Goal: Navigation & Orientation: Find specific page/section

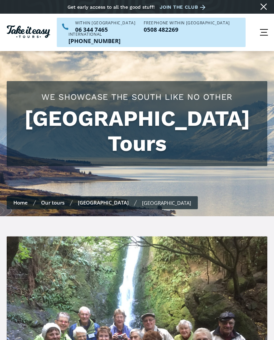
click at [142, 200] on div "[GEOGRAPHIC_DATA]" at bounding box center [166, 203] width 49 height 7
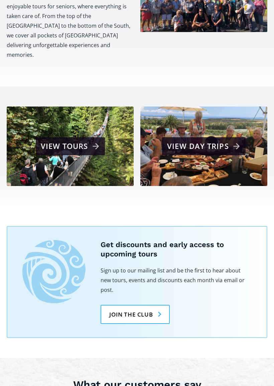
scroll to position [258, 0]
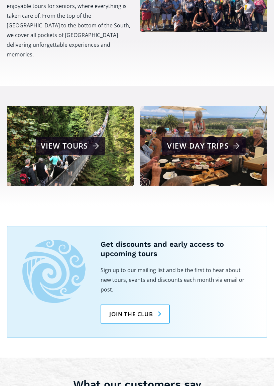
click at [84, 140] on div "View tours" at bounding box center [71, 146] width 61 height 13
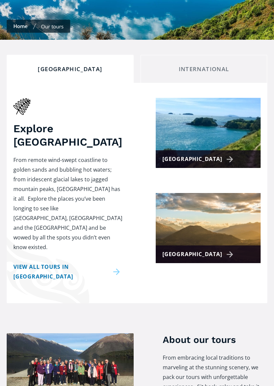
scroll to position [153, 0]
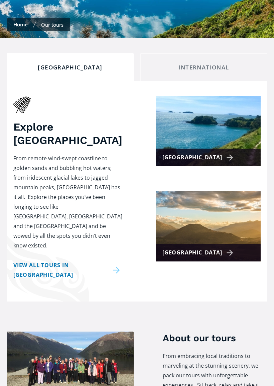
click at [203, 248] on div "[GEOGRAPHIC_DATA]" at bounding box center [198, 253] width 73 height 10
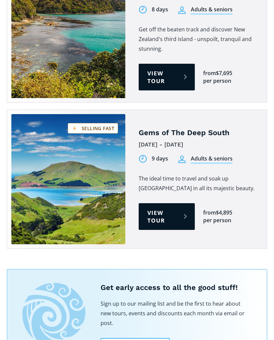
scroll to position [741, 0]
